Goal: Information Seeking & Learning: Learn about a topic

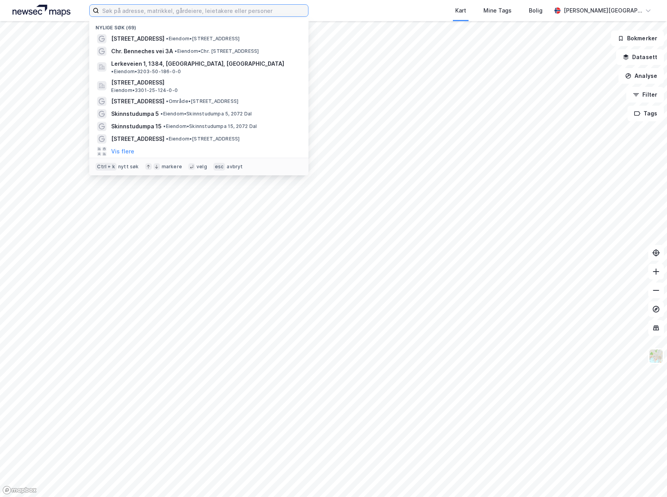
click at [152, 13] on input at bounding box center [203, 11] width 209 height 12
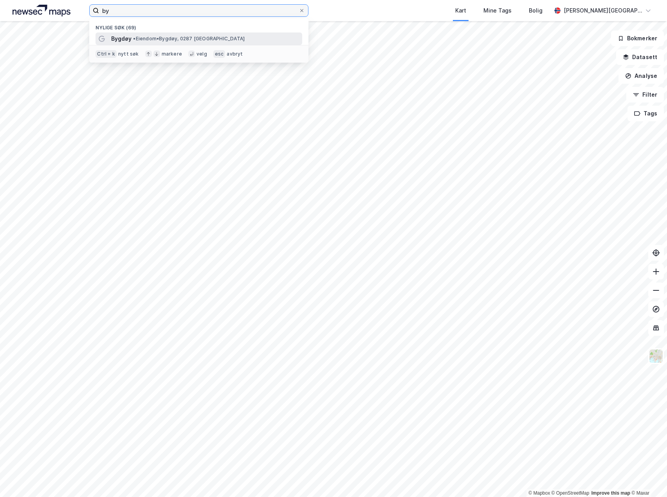
type input "by"
click at [129, 38] on span "Bygdøy" at bounding box center [121, 38] width 20 height 9
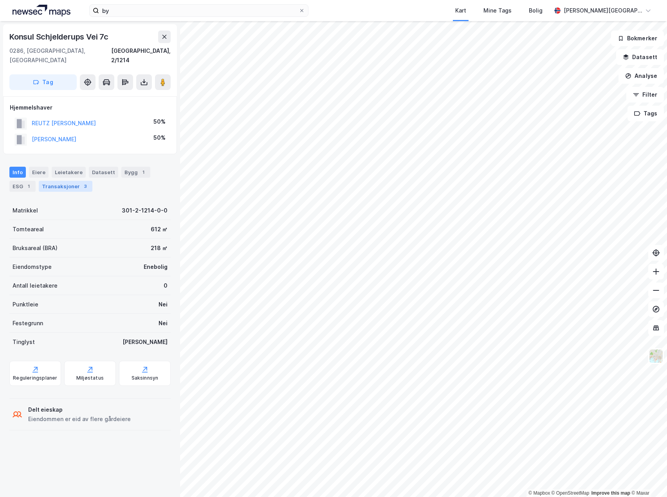
click at [62, 181] on div "Transaksjoner 3" at bounding box center [66, 186] width 54 height 11
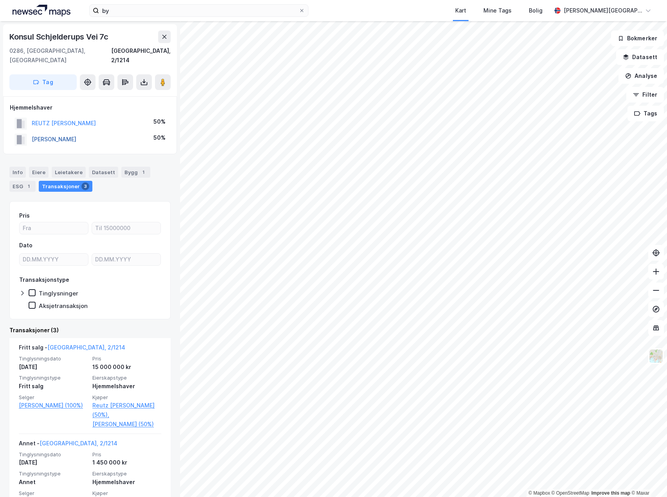
click at [0, 0] on button "[PERSON_NAME]" at bounding box center [0, 0] width 0 height 0
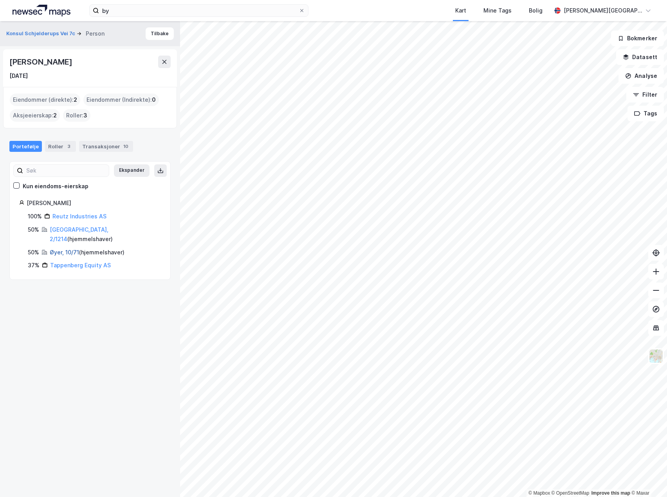
click at [57, 249] on link "Øyer, 10/71" at bounding box center [64, 252] width 29 height 7
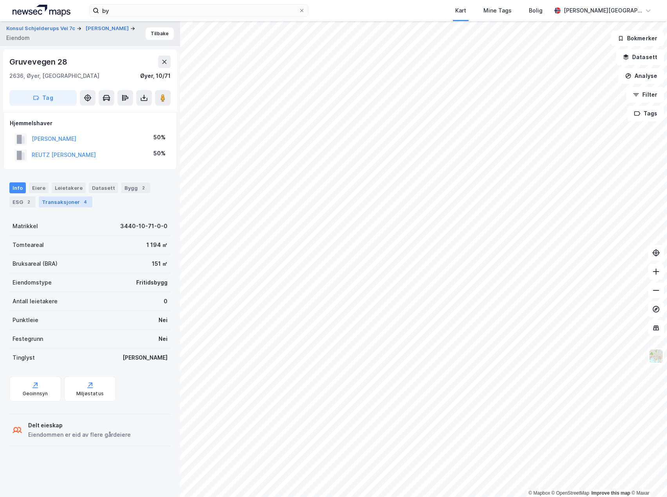
click at [67, 200] on div "Transaksjoner 4" at bounding box center [66, 201] width 54 height 11
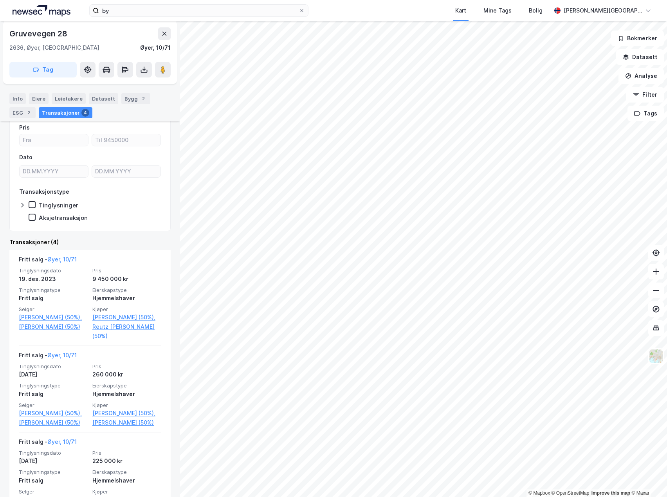
scroll to position [117, 0]
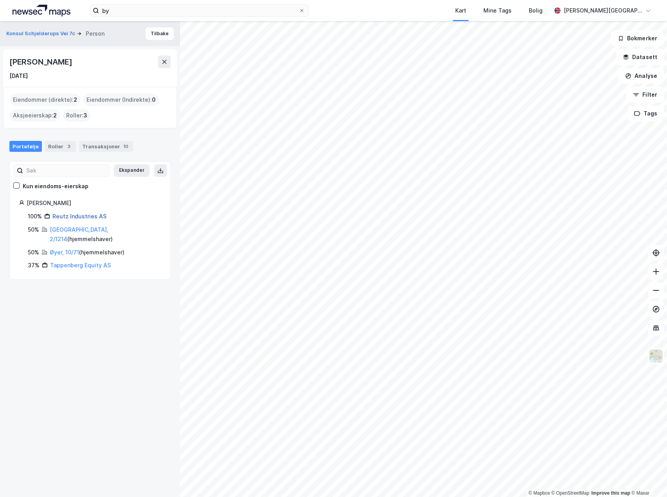
click at [66, 213] on link "Reutz Industries AS" at bounding box center [79, 216] width 54 height 7
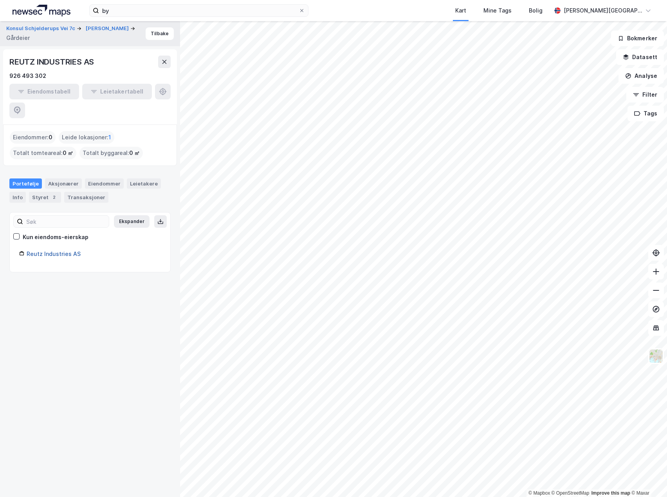
click at [56, 250] on link "Reutz Industries AS" at bounding box center [54, 253] width 54 height 7
click at [59, 249] on div "Reutz Industries AS" at bounding box center [94, 253] width 134 height 9
click at [58, 250] on link "Reutz Industries AS" at bounding box center [54, 253] width 54 height 7
